Goal: Navigation & Orientation: Find specific page/section

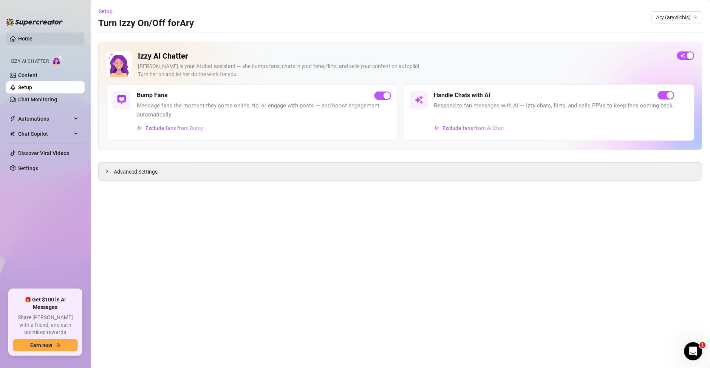
click at [32, 38] on link "Home" at bounding box center [25, 39] width 14 height 6
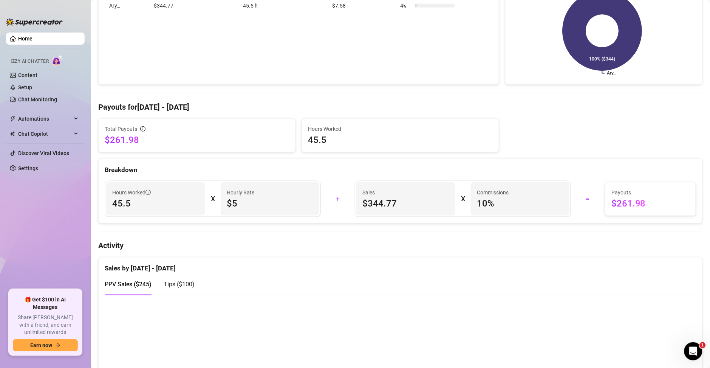
scroll to position [435, 0]
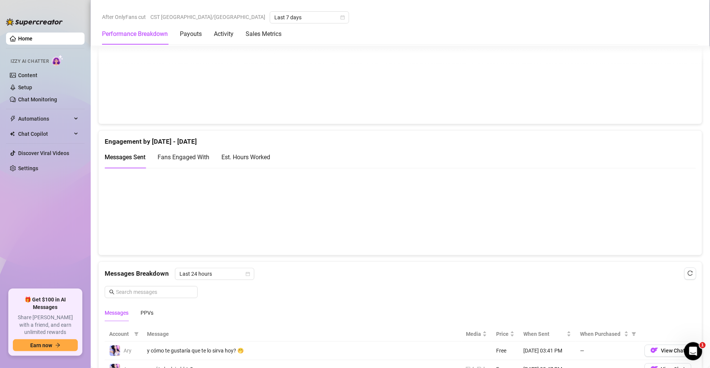
click at [249, 158] on div "Est. Hours Worked" at bounding box center [245, 156] width 49 height 9
